Goal: Task Accomplishment & Management: Use online tool/utility

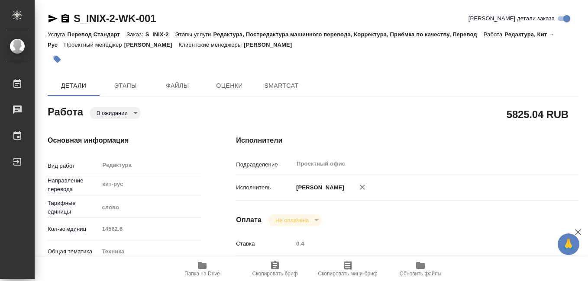
type textarea "x"
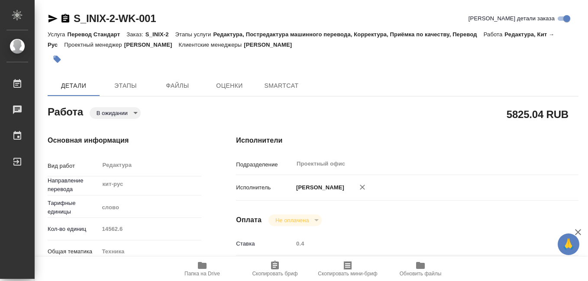
type textarea "x"
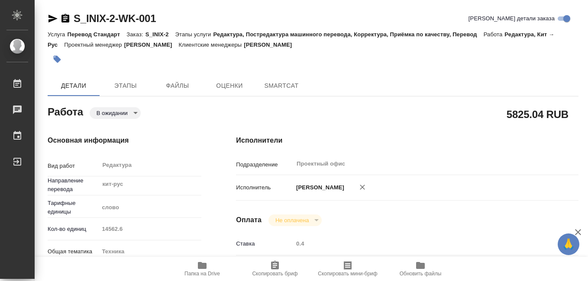
type textarea "x"
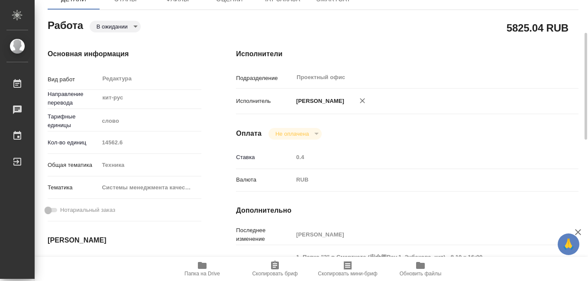
scroll to position [216, 0]
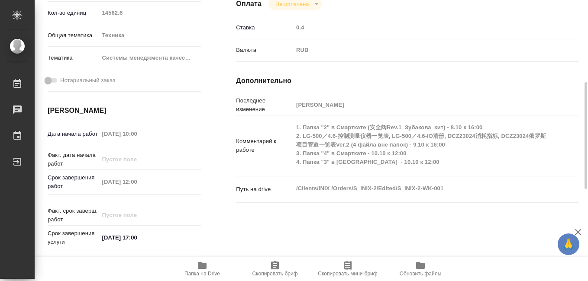
type textarea "x"
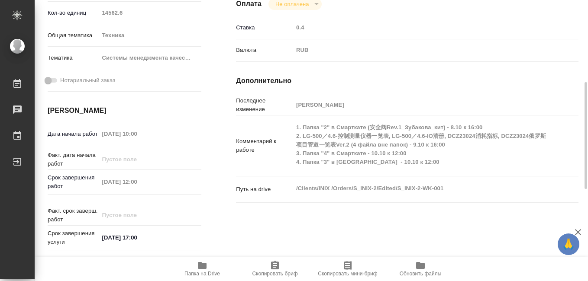
type textarea "x"
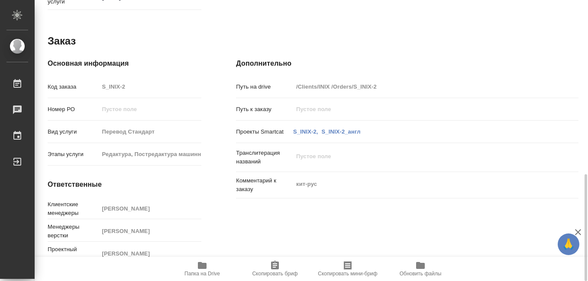
scroll to position [284, 0]
